Goal: Transaction & Acquisition: Purchase product/service

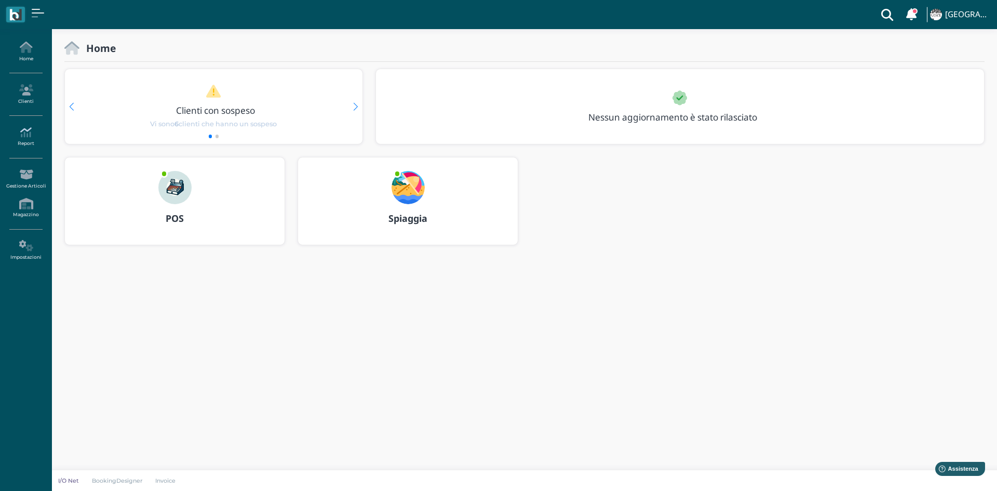
click at [29, 136] on icon at bounding box center [25, 132] width 45 height 11
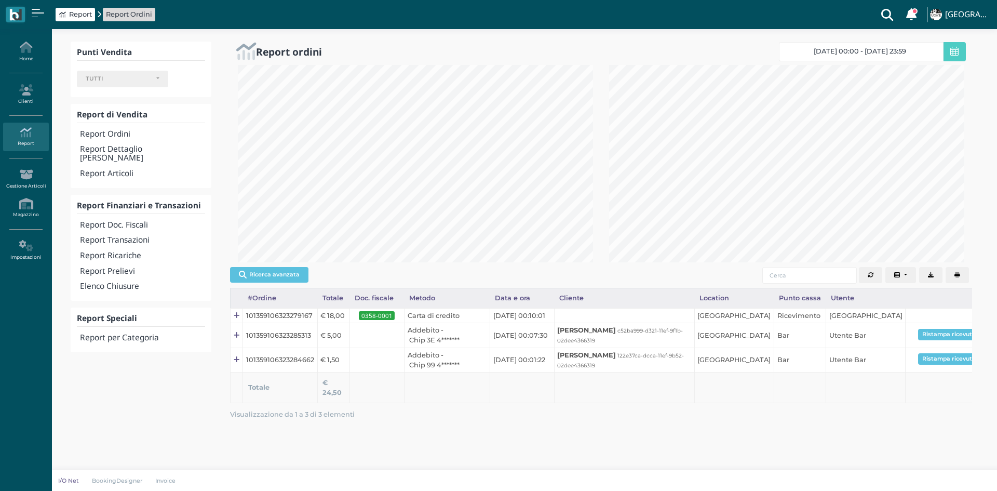
select select
click at [135, 221] on h4 "Report Doc. Fiscali" at bounding box center [142, 225] width 125 height 9
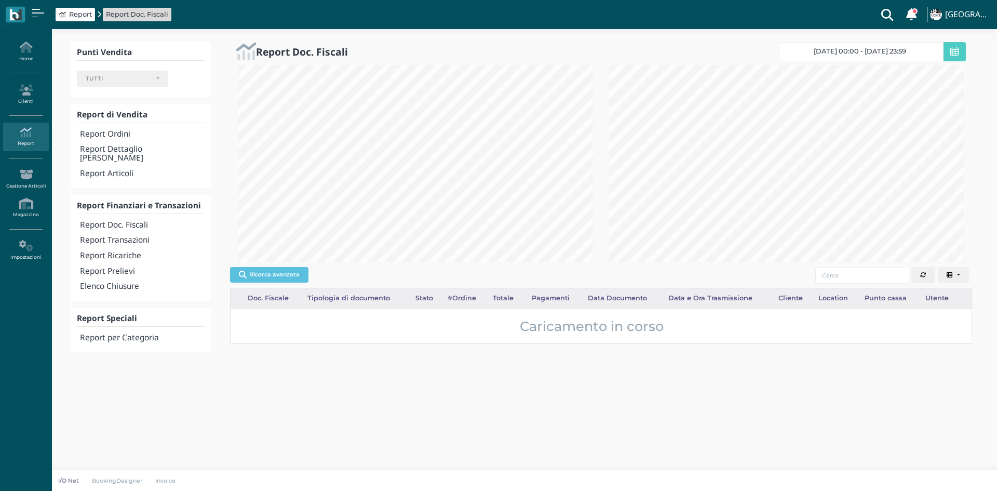
select select
click at [852, 50] on span "17/08/25 00:00 - 17/08/25 23:59" at bounding box center [860, 51] width 92 height 8
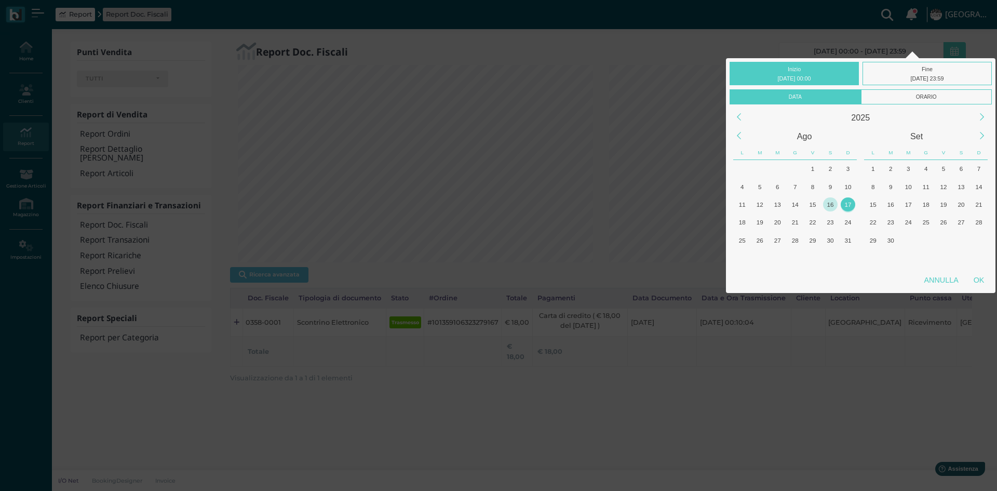
click at [829, 206] on div "16" at bounding box center [830, 204] width 14 height 14
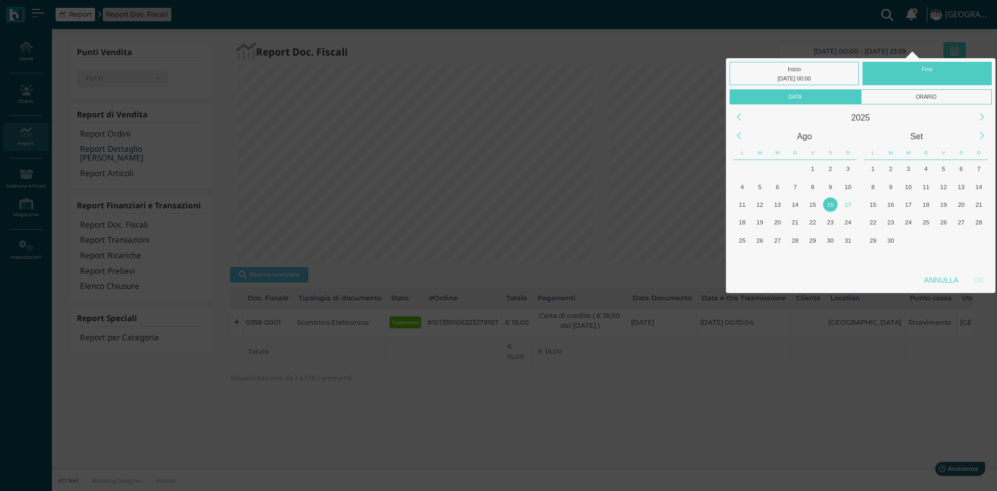
click at [831, 207] on div "16" at bounding box center [830, 204] width 14 height 14
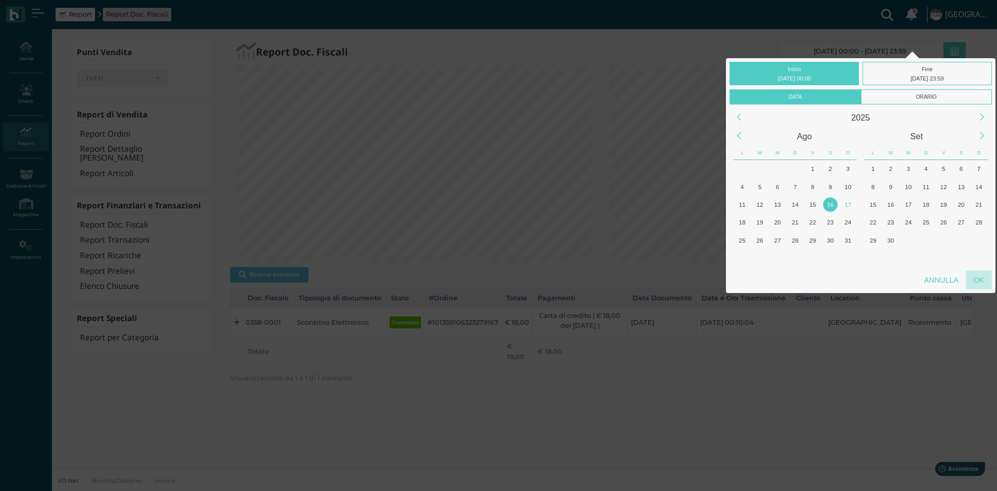
click at [982, 288] on div "OK" at bounding box center [979, 279] width 26 height 19
type input "16/08/2025 00:00 - 16/08/2025 23:59"
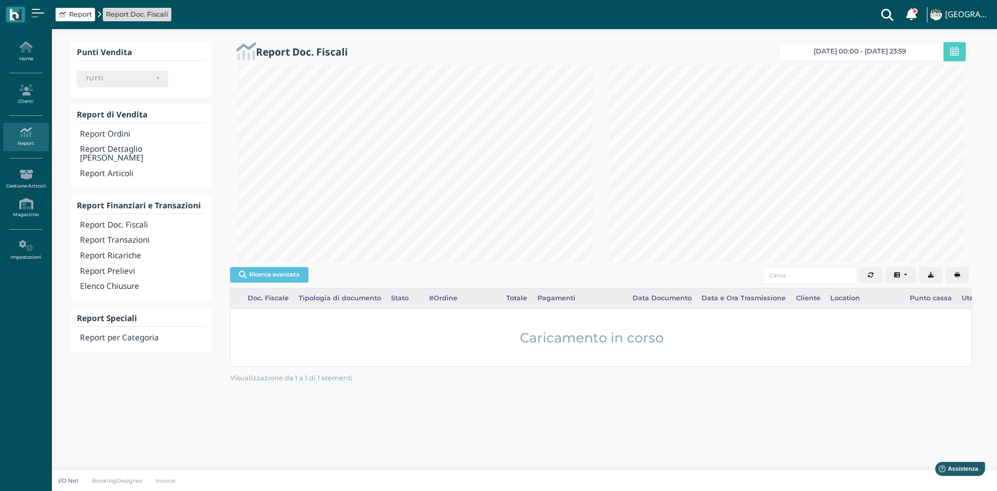
scroll to position [0, 143]
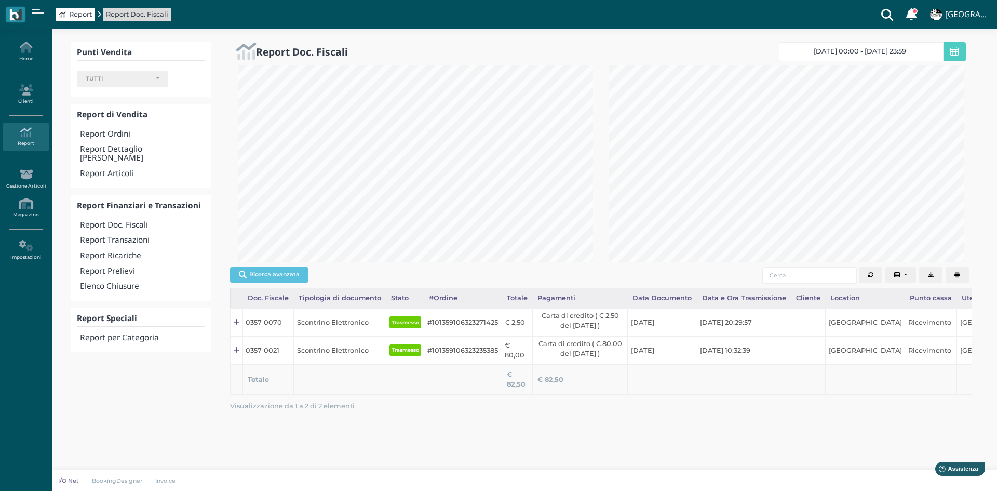
click at [958, 273] on icon "button" at bounding box center [957, 275] width 6 height 6
click at [123, 282] on h4 "Elenco Chiusure" at bounding box center [142, 286] width 125 height 9
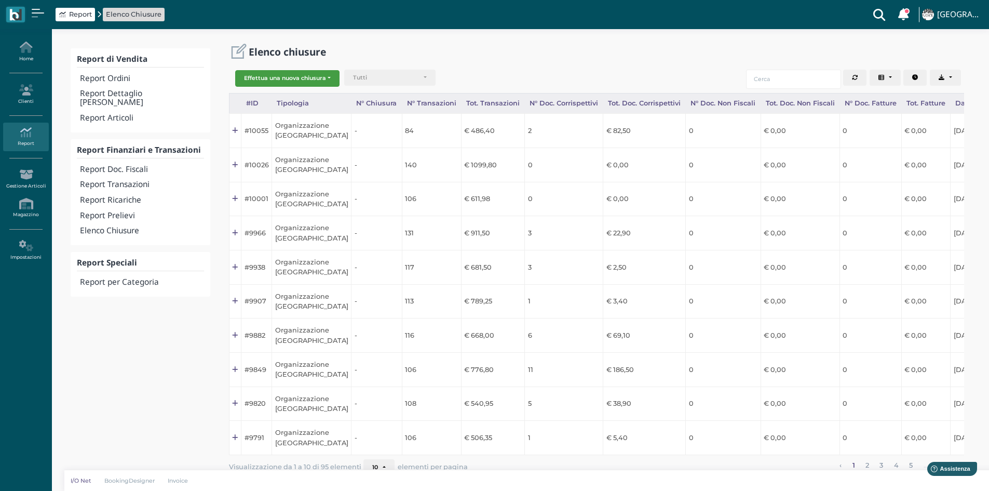
click at [316, 82] on button "Effettua una nuova chiusura" at bounding box center [287, 78] width 104 height 17
click at [289, 96] on span "Organizzazione" at bounding box center [276, 94] width 80 height 13
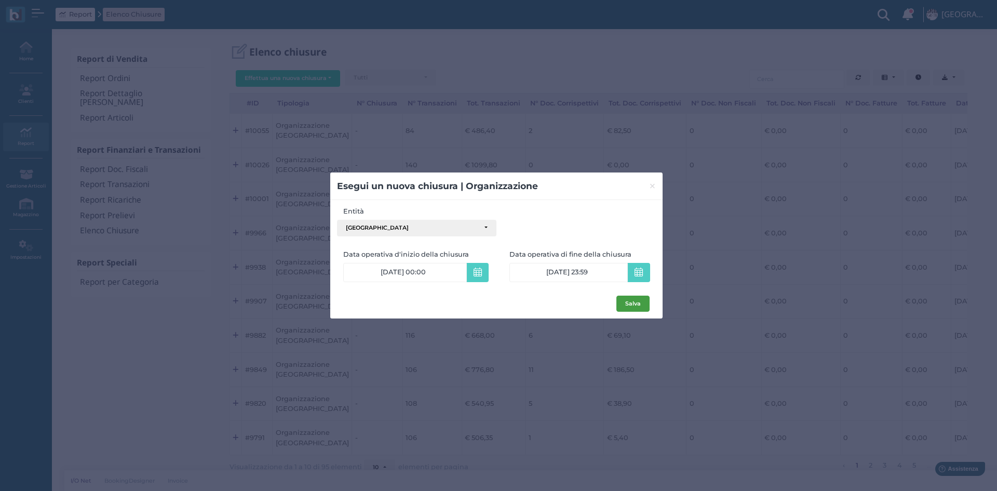
click at [627, 307] on button "Salva" at bounding box center [632, 303] width 33 height 17
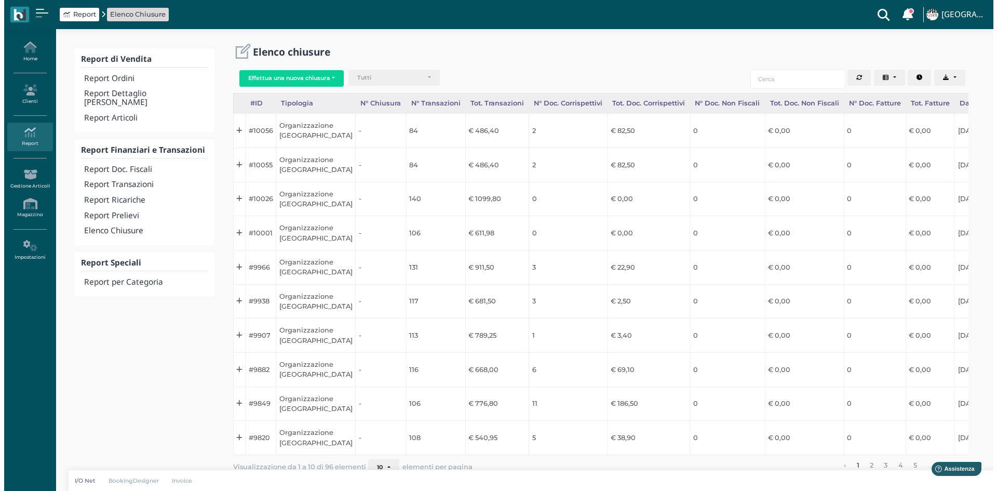
scroll to position [0, 103]
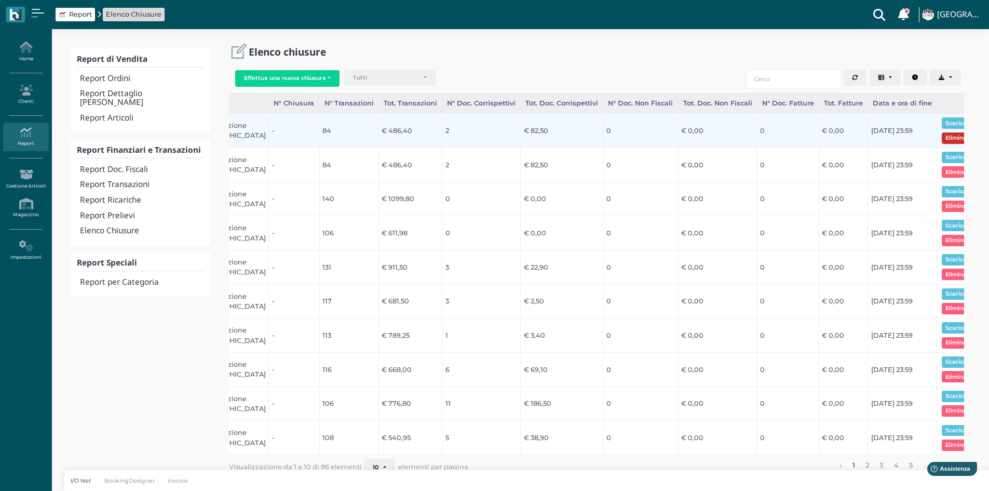
click at [942, 137] on button "Elimina" at bounding box center [956, 137] width 29 height 11
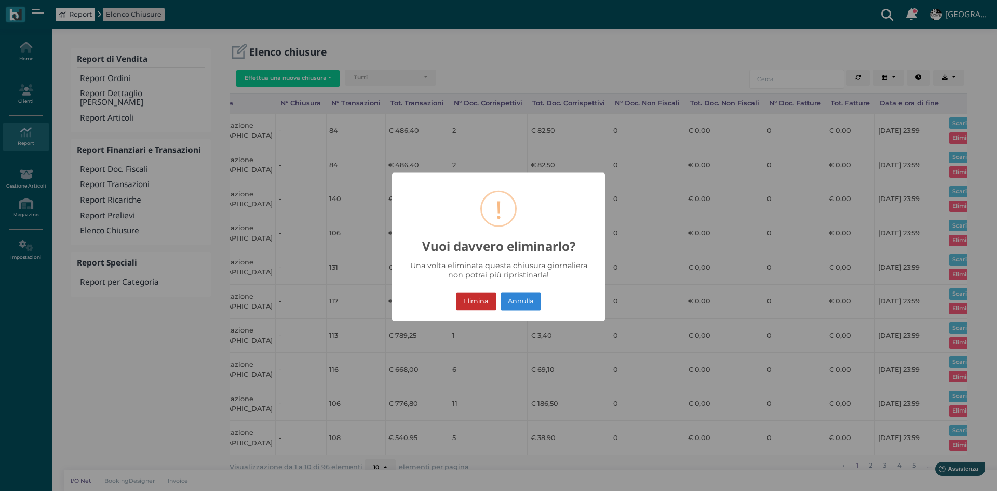
click at [477, 298] on button "Elimina" at bounding box center [476, 301] width 40 height 18
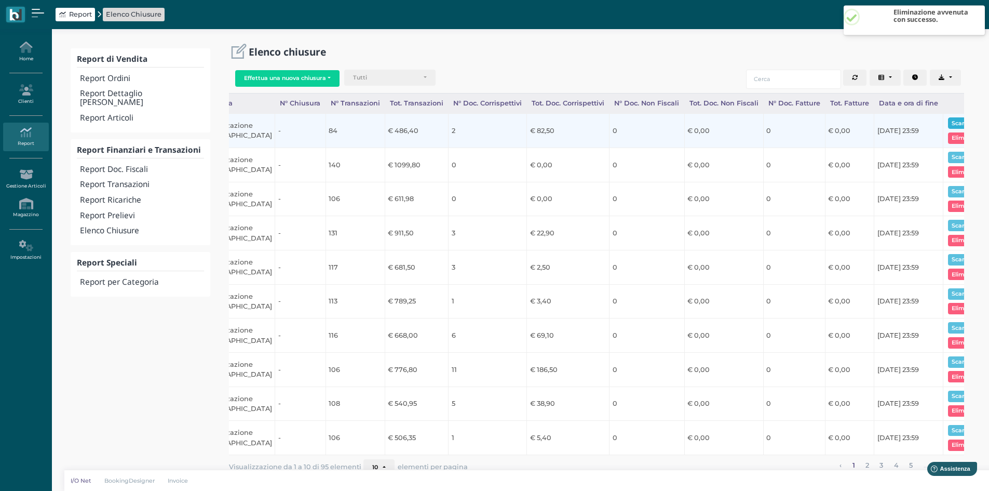
click at [953, 123] on button "Scarica pdf" at bounding box center [968, 122] width 40 height 11
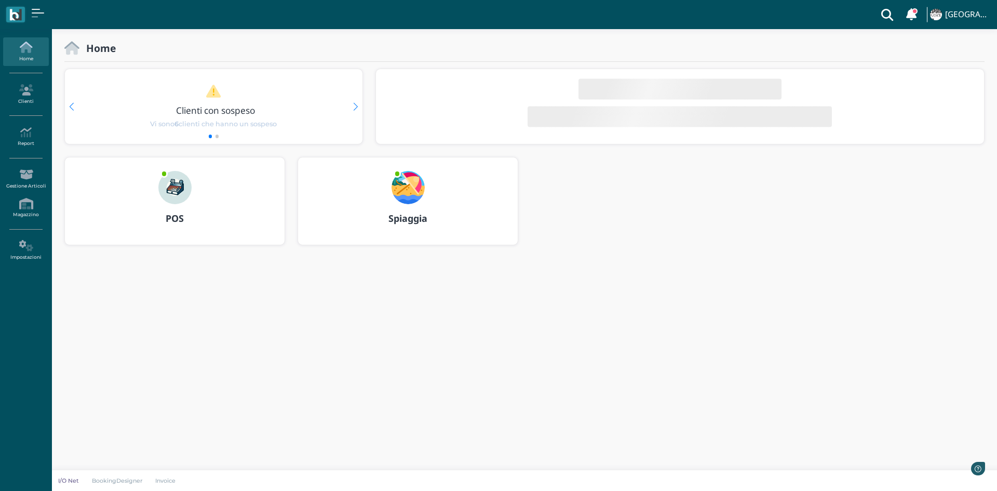
drag, startPoint x: 0, startPoint y: 0, endPoint x: 165, endPoint y: 198, distance: 257.7
click at [165, 198] on img at bounding box center [174, 187] width 33 height 33
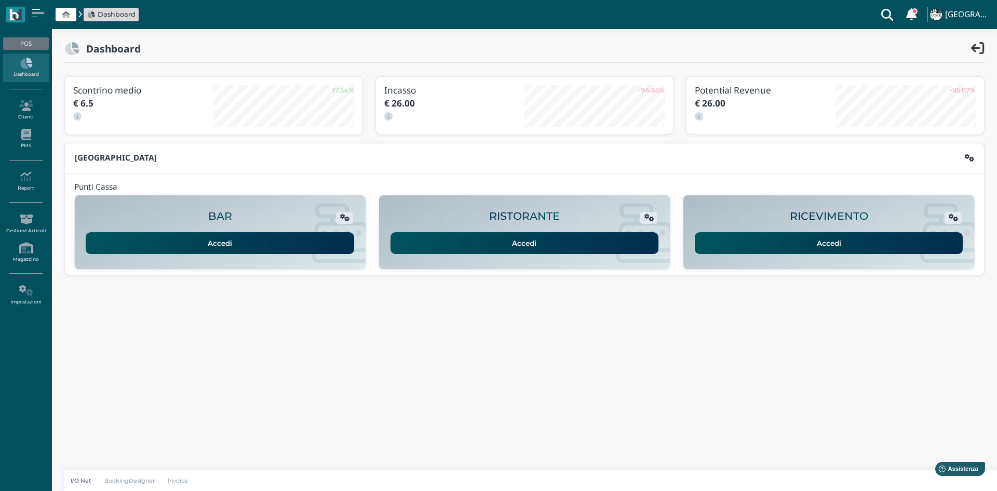
click at [800, 235] on link "Accedi" at bounding box center [829, 243] width 268 height 22
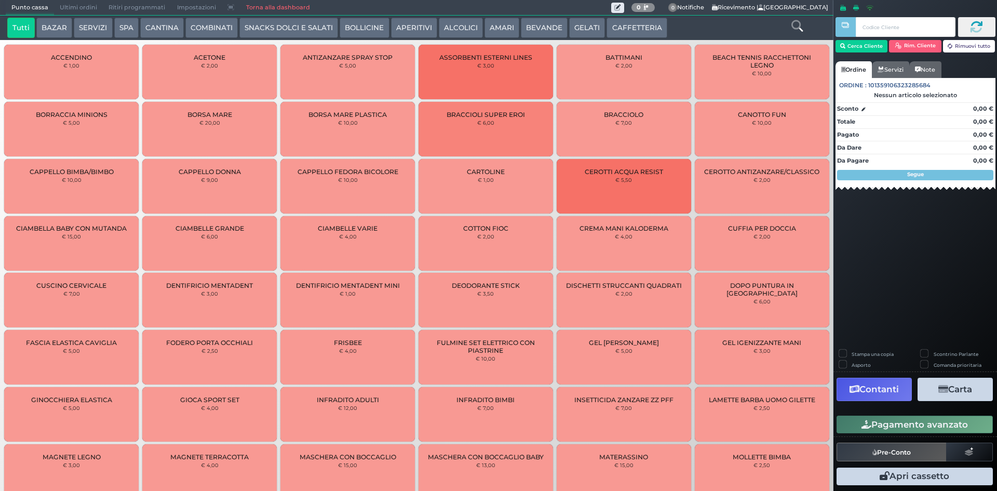
click at [521, 29] on button "BEVANDE" at bounding box center [544, 28] width 47 height 21
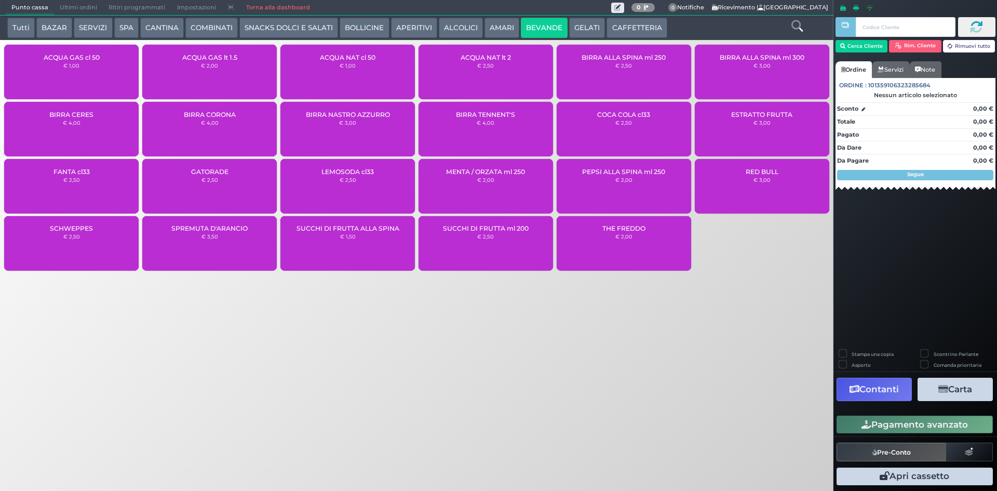
click at [97, 75] on div "ACQUA GAS cl 50 € 1,00" at bounding box center [71, 72] width 134 height 55
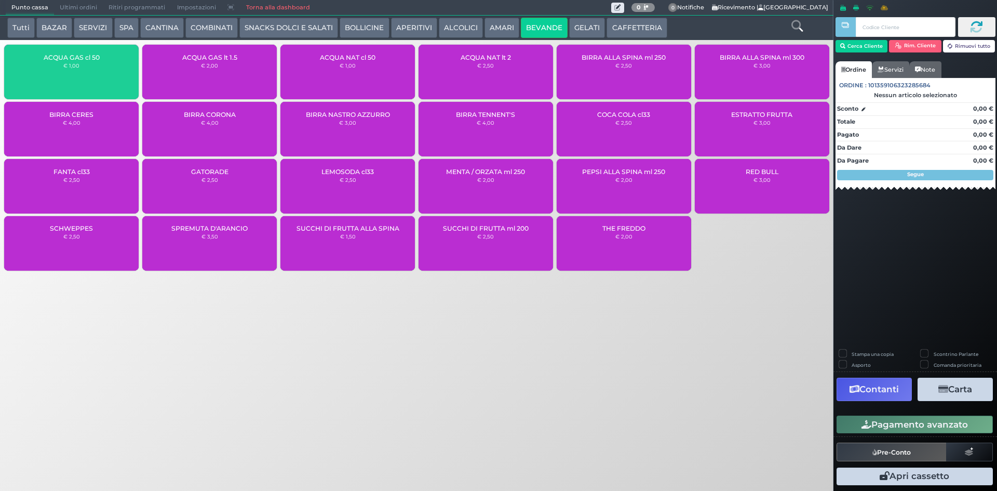
click at [97, 75] on div "ACQUA GAS cl 50 € 1,00" at bounding box center [71, 72] width 134 height 55
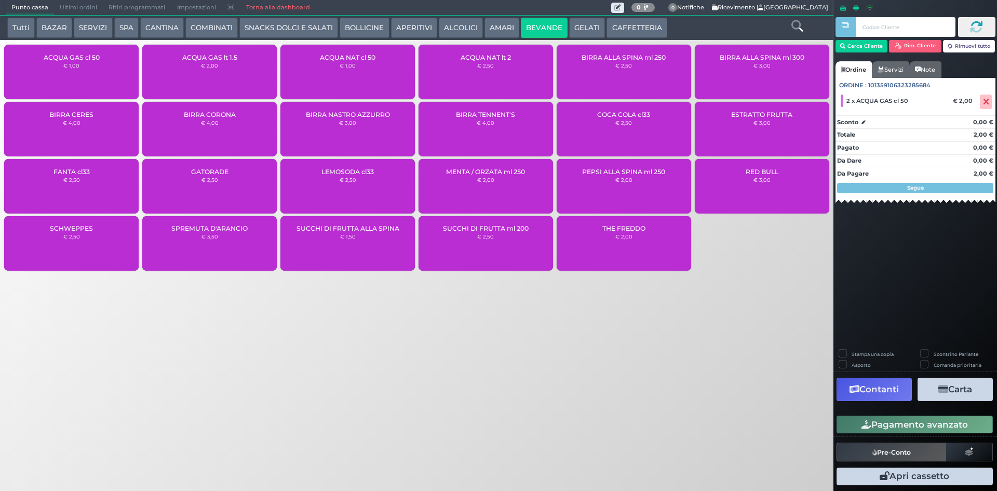
click at [909, 428] on button "Pagamento avanzato" at bounding box center [914, 424] width 156 height 18
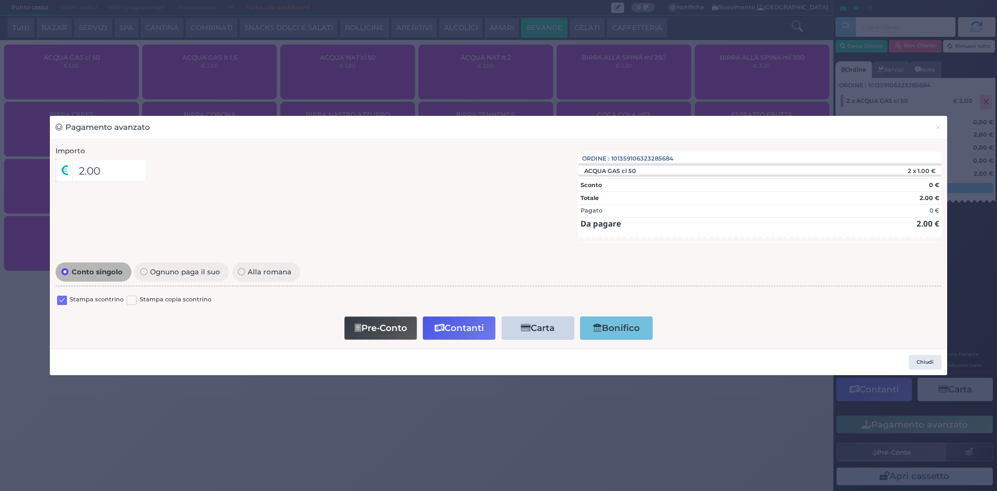
click at [56, 296] on div "Stampa scontrino Stampa copia scontrino" at bounding box center [499, 301] width 886 height 24
click at [73, 302] on label "Stampa scontrino" at bounding box center [97, 300] width 54 height 10
click at [63, 297] on label at bounding box center [62, 300] width 10 height 10
click at [0, 0] on input "checkbox" at bounding box center [0, 0] width 0 height 0
click at [440, 321] on button "Contanti" at bounding box center [459, 327] width 73 height 23
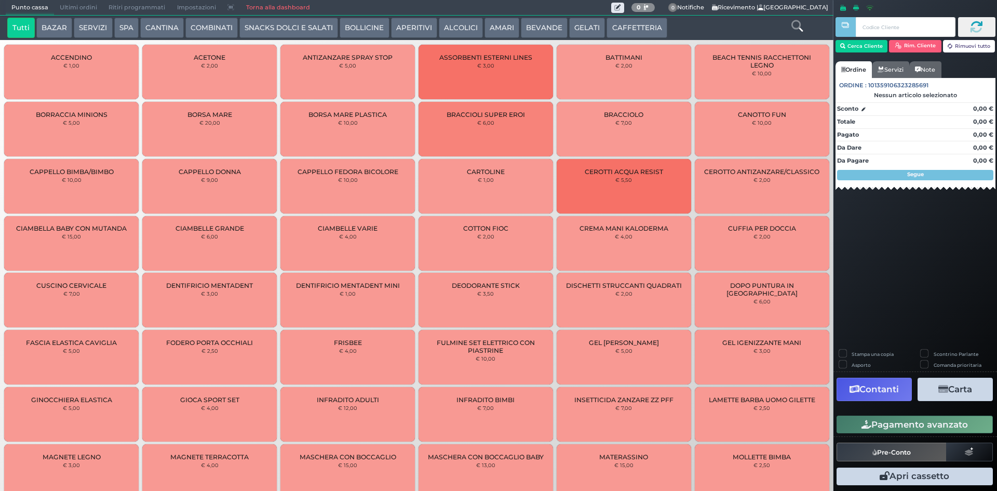
click at [84, 11] on span "Ultimi ordini" at bounding box center [78, 8] width 49 height 15
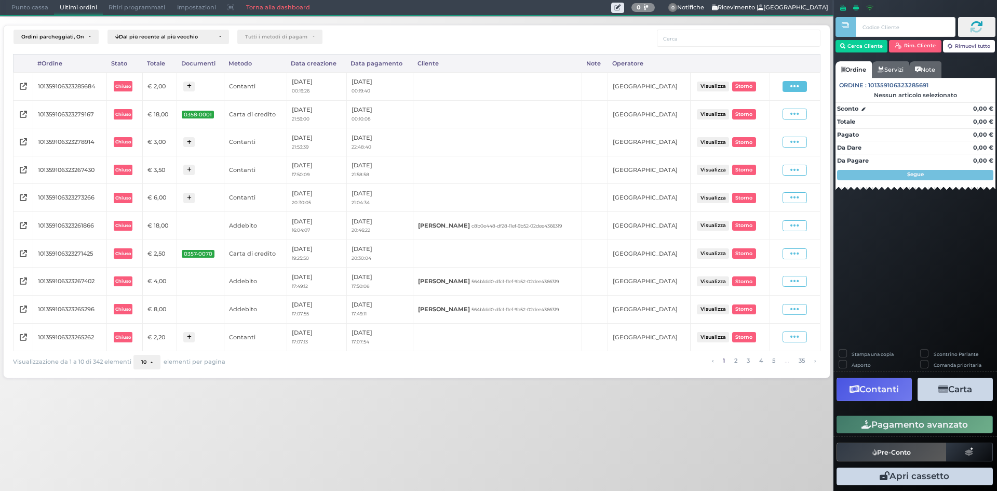
click at [801, 84] on span at bounding box center [794, 86] width 24 height 11
click at [769, 113] on span "Ristampa Pre-Conto" at bounding box center [772, 116] width 43 height 18
click at [39, 4] on span "Punto cassa" at bounding box center [30, 8] width 48 height 15
